Goal: Information Seeking & Learning: Learn about a topic

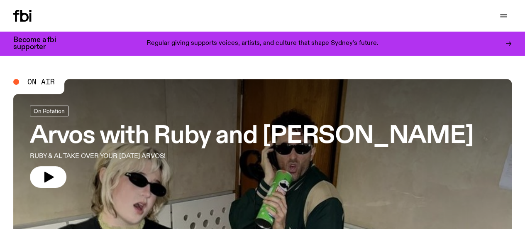
click at [0, 0] on link "Schedule" at bounding box center [0, 0] width 0 height 0
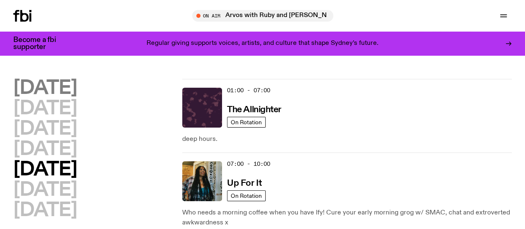
click at [77, 96] on h2 "[DATE]" at bounding box center [44, 88] width 63 height 19
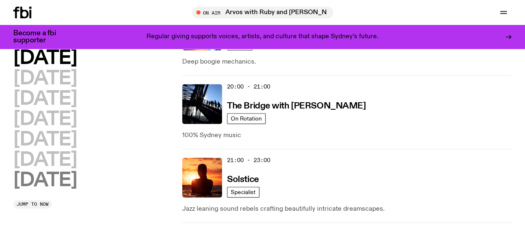
click at [74, 171] on h2 "[DATE]" at bounding box center [44, 180] width 63 height 19
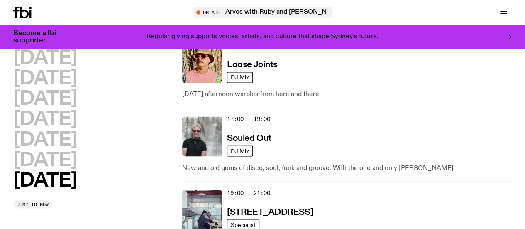
click at [77, 151] on h2 "[DATE]" at bounding box center [44, 160] width 63 height 19
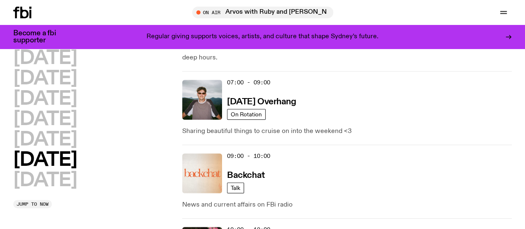
scroll to position [103, 0]
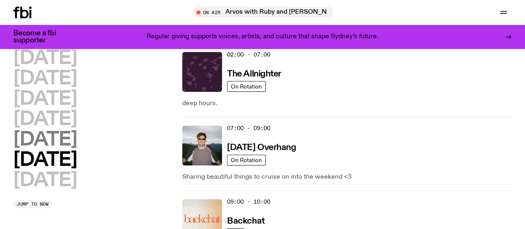
click at [50, 149] on h2 "[DATE]" at bounding box center [44, 139] width 63 height 19
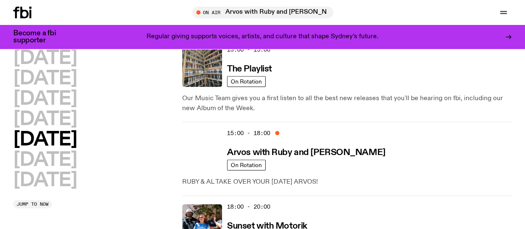
scroll to position [397, 0]
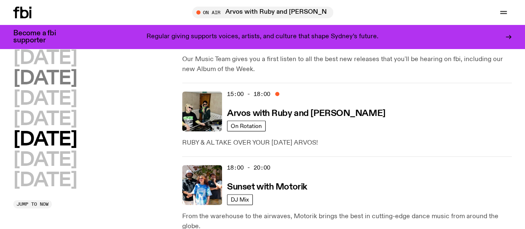
click at [72, 110] on h2 "[DATE]" at bounding box center [44, 119] width 63 height 19
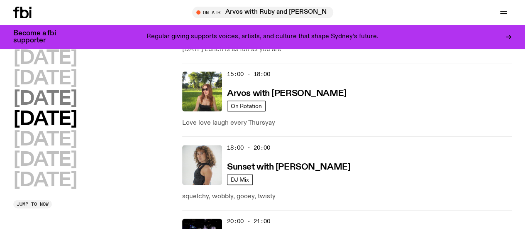
click at [77, 105] on h2 "[DATE]" at bounding box center [44, 99] width 63 height 19
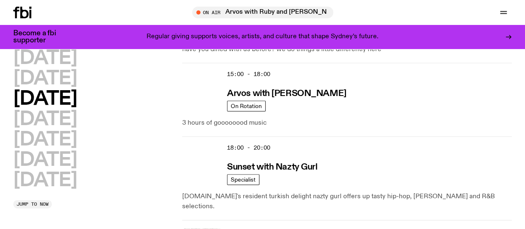
scroll to position [438, 0]
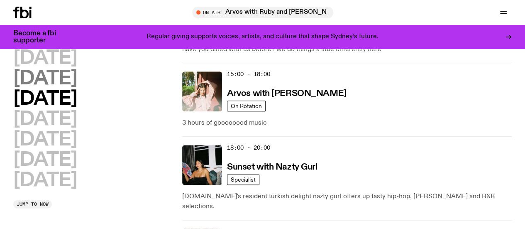
click at [77, 82] on h2 "[DATE]" at bounding box center [44, 78] width 63 height 19
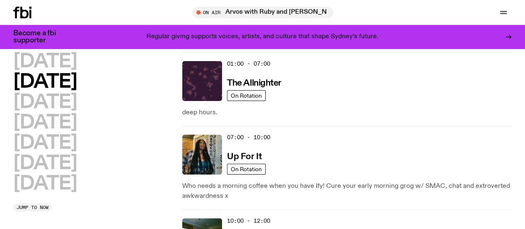
scroll to position [0, 0]
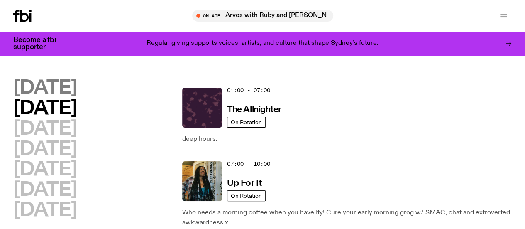
click at [77, 85] on h2 "[DATE]" at bounding box center [44, 88] width 63 height 19
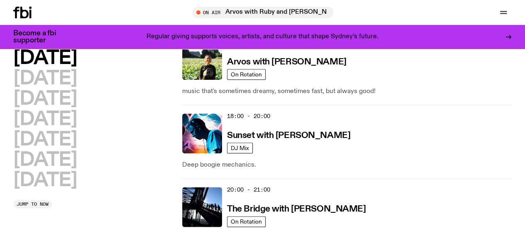
scroll to position [480, 0]
